Goal: Consume media (video, audio): Browse casually

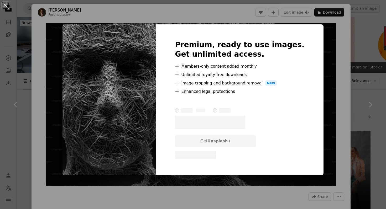
scroll to position [132, 0]
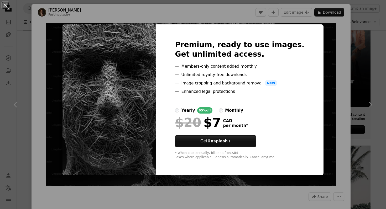
click at [40, 14] on div "An X shape Premium, ready to use images. Get unlimited access. A plus sign Memb…" at bounding box center [193, 104] width 386 height 209
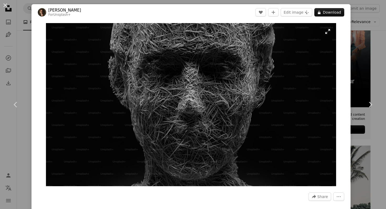
click at [331, 31] on img "Zoom in on this image" at bounding box center [191, 104] width 290 height 163
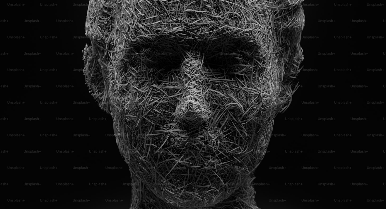
scroll to position [4, 0]
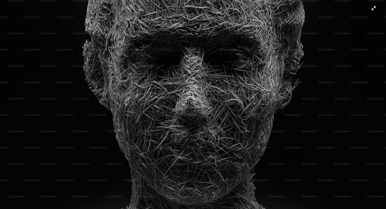
click at [41, 73] on img "Zoom out on this image" at bounding box center [193, 104] width 386 height 217
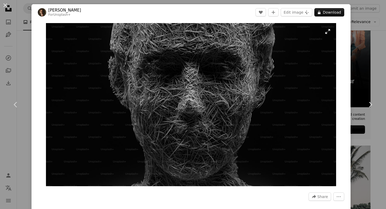
click at [329, 33] on img "Zoom in on this image" at bounding box center [191, 104] width 290 height 163
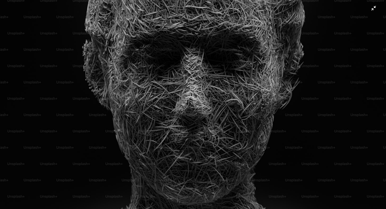
scroll to position [0, 0]
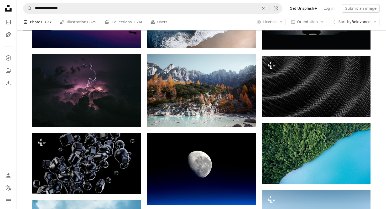
scroll to position [519, 0]
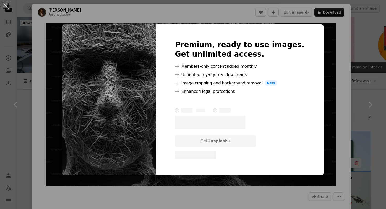
scroll to position [38, 0]
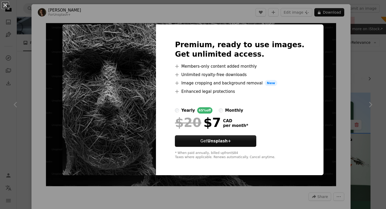
click at [149, 92] on img at bounding box center [108, 99] width 93 height 151
click at [145, 77] on img at bounding box center [108, 99] width 93 height 151
click at [322, 48] on div "An X shape Premium, ready to use images. Get unlimited access. A plus sign Memb…" at bounding box center [193, 104] width 386 height 209
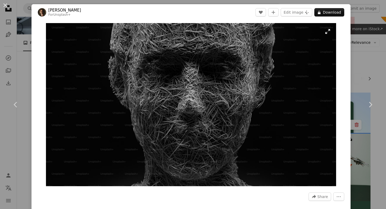
click at [330, 34] on img "Zoom in on this image" at bounding box center [191, 104] width 290 height 163
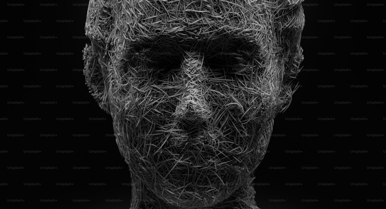
scroll to position [4, 0]
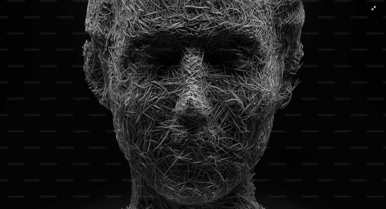
click at [170, 83] on img "Zoom out on this image" at bounding box center [193, 104] width 386 height 217
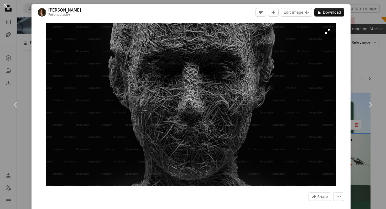
click at [329, 30] on img "Zoom in on this image" at bounding box center [191, 104] width 290 height 163
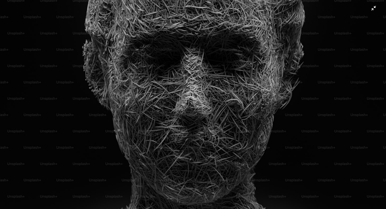
click at [18, 47] on img "Zoom out on this image" at bounding box center [193, 104] width 386 height 217
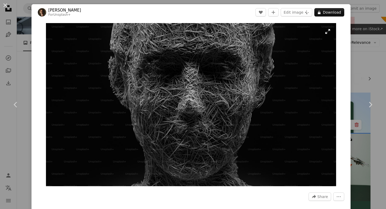
click at [334, 38] on img "Zoom in on this image" at bounding box center [191, 104] width 290 height 163
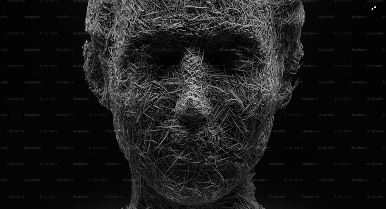
click at [69, 3] on img "Zoom out on this image" at bounding box center [193, 104] width 386 height 217
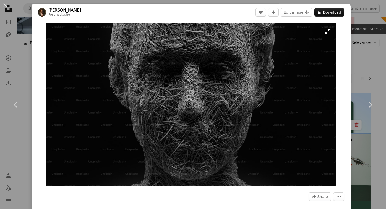
click at [331, 30] on img "Zoom in on this image" at bounding box center [191, 104] width 290 height 163
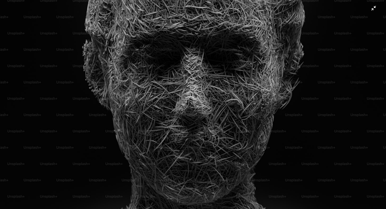
click at [98, 17] on img "Zoom out on this image" at bounding box center [193, 104] width 386 height 217
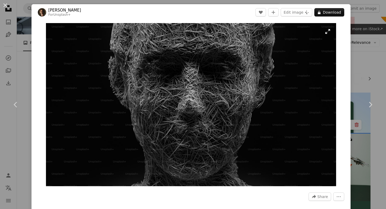
click at [325, 33] on img "Zoom in on this image" at bounding box center [191, 104] width 290 height 163
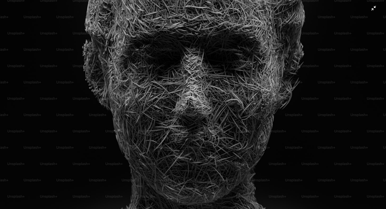
click at [69, 9] on img "Zoom out on this image" at bounding box center [193, 104] width 386 height 217
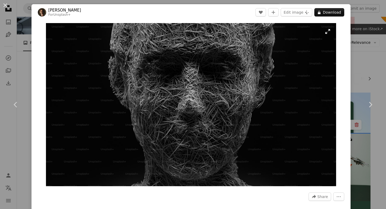
click at [329, 33] on img "Zoom in on this image" at bounding box center [191, 104] width 290 height 163
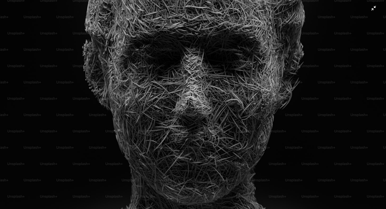
click at [70, 14] on img "Zoom out on this image" at bounding box center [193, 104] width 386 height 217
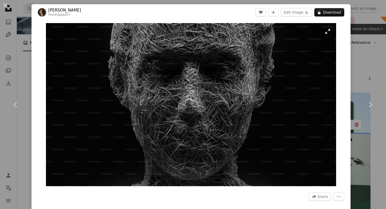
click at [329, 34] on img "Zoom in on this image" at bounding box center [191, 104] width 290 height 163
